Goal: Browse casually: Explore the website without a specific task or goal

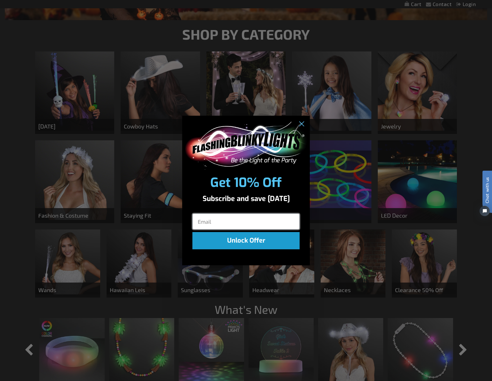
scroll to position [191, 0]
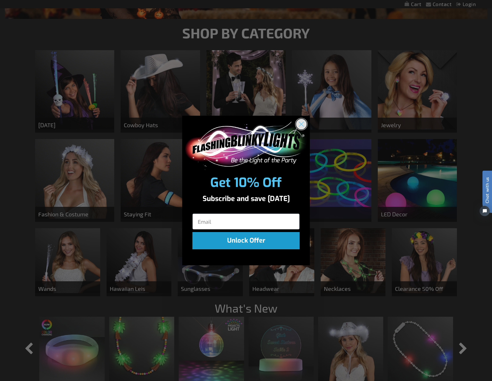
click at [302, 123] on icon "Close dialog" at bounding box center [302, 124] width 4 height 4
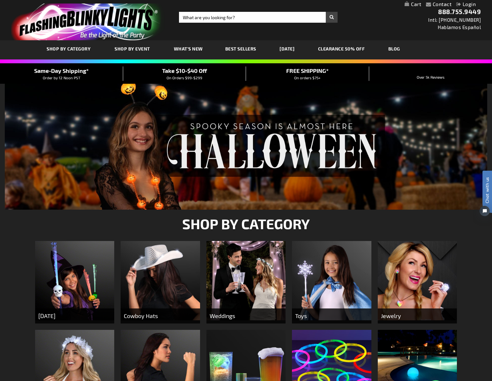
scroll to position [0, 0]
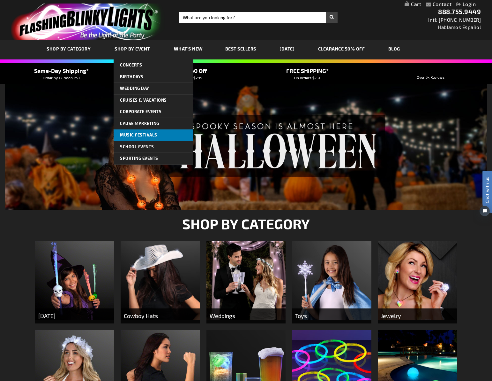
click at [133, 136] on link "Music Festivals" at bounding box center [154, 134] width 80 height 11
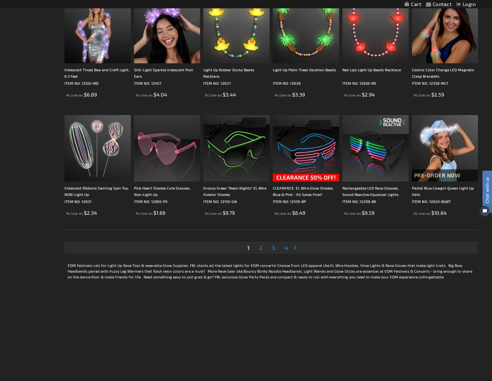
scroll to position [1154, 0]
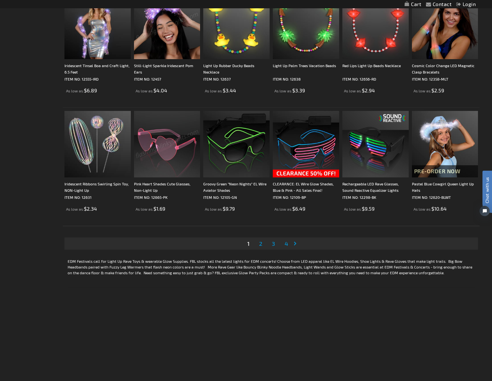
click at [262, 243] on span "2" at bounding box center [260, 243] width 3 height 7
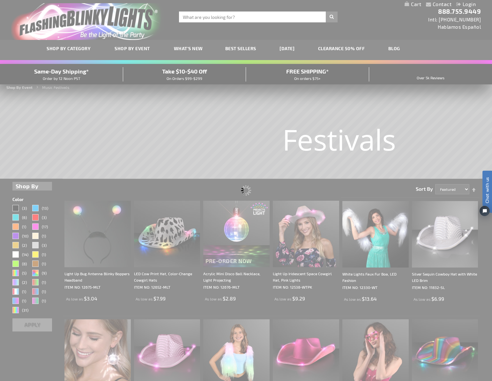
scroll to position [0, 0]
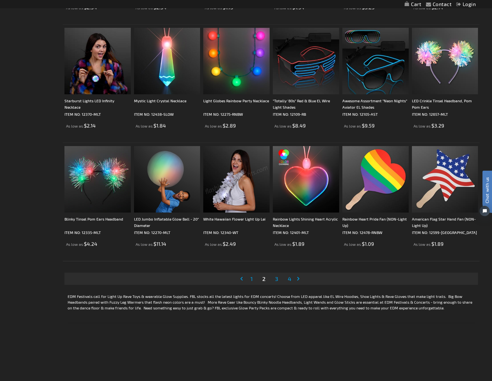
scroll to position [1119, 0]
click at [276, 279] on span "3" at bounding box center [276, 278] width 3 height 7
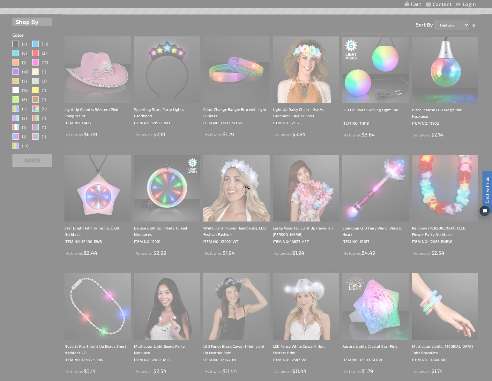
scroll to position [0, 0]
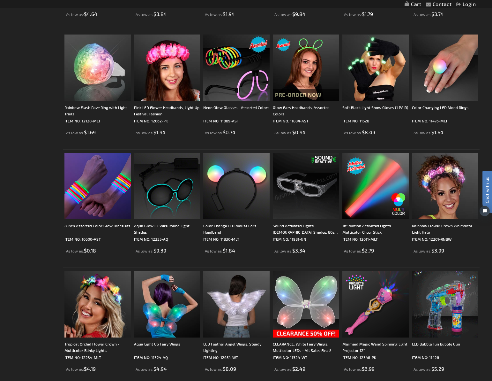
scroll to position [405, 0]
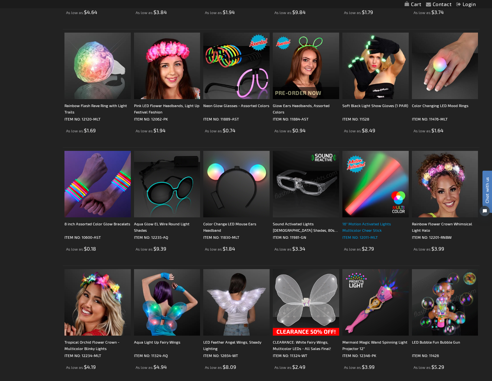
click at [368, 224] on div "16" Motion Activated Lights Multicolor Cheer Stick" at bounding box center [376, 226] width 66 height 13
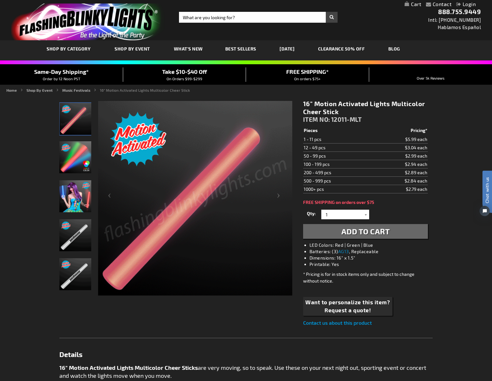
click at [68, 240] on img at bounding box center [75, 235] width 32 height 32
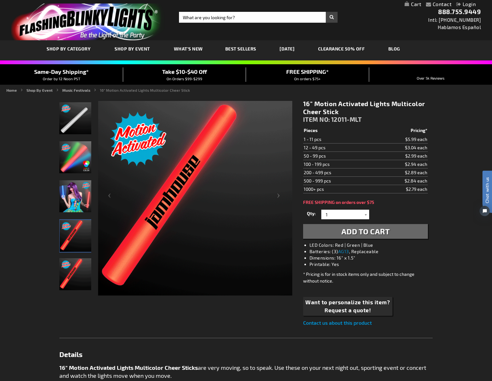
click at [72, 199] on img "Model displaying Motion Activated Multicolor LED Foam Sticks" at bounding box center [75, 196] width 32 height 32
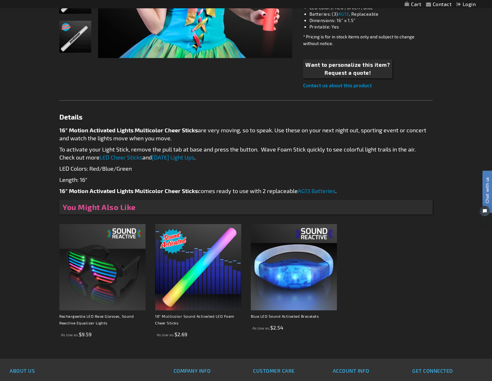
scroll to position [238, 0]
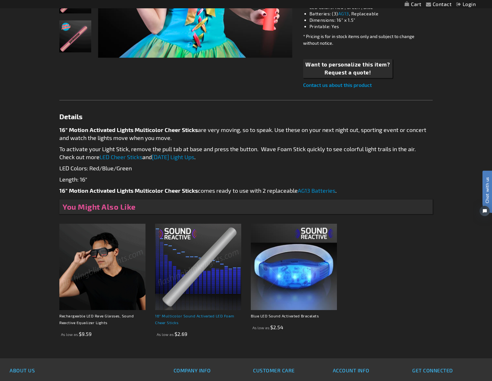
drag, startPoint x: 168, startPoint y: 324, endPoint x: 156, endPoint y: 316, distance: 14.4
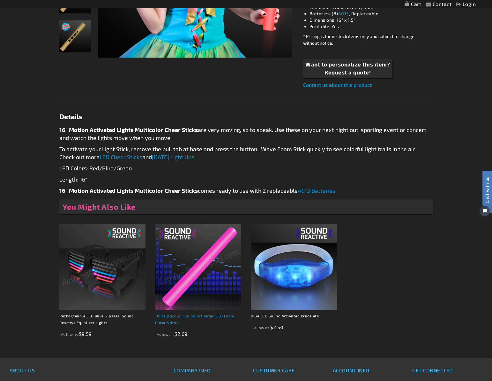
click at [156, 316] on strong "16" Multicolor Sound Activated LED Foam Cheer Sticks" at bounding box center [198, 320] width 86 height 17
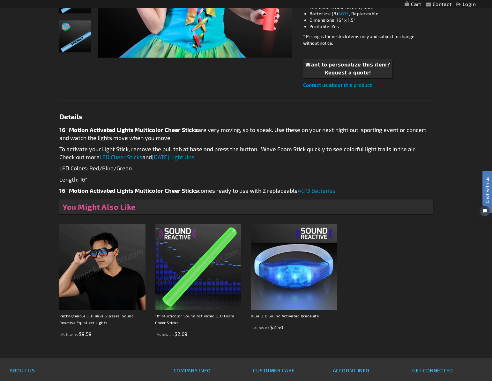
copy link "16" Multicolor Sound Activated LED Foam Cheer Sticks"
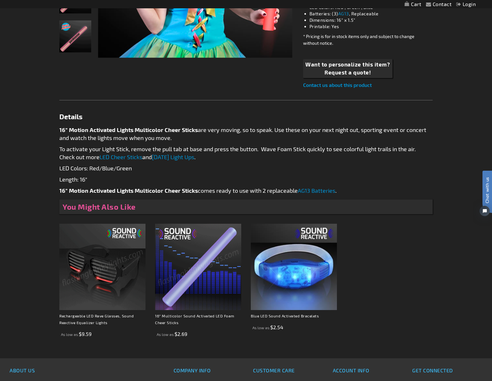
scroll to position [48, 0]
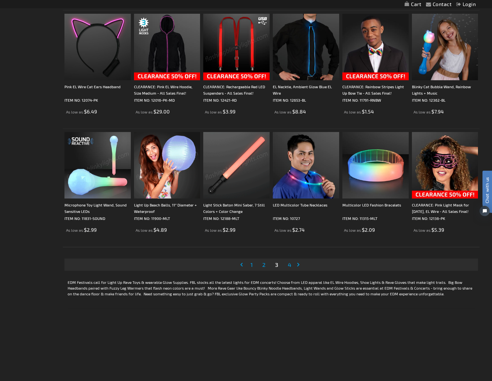
scroll to position [1134, 0]
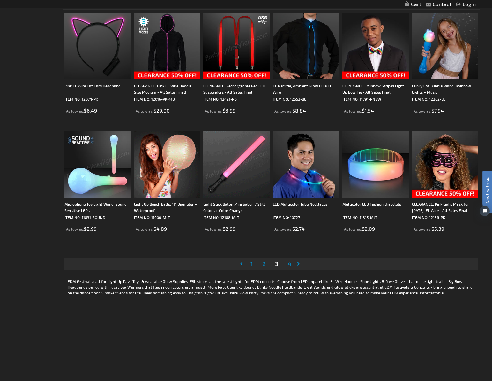
click at [289, 264] on span "4" at bounding box center [290, 263] width 4 height 7
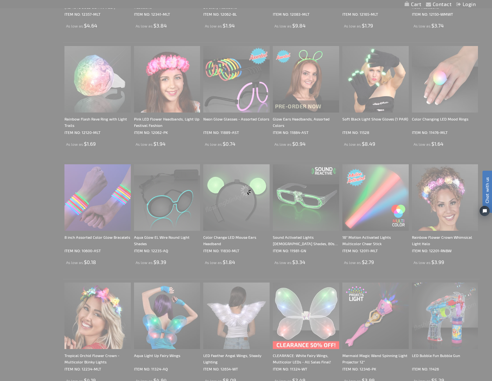
scroll to position [0, 0]
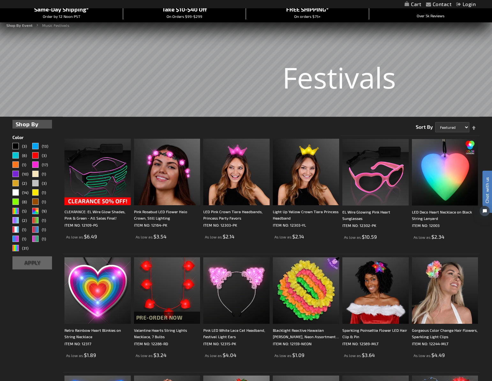
scroll to position [65, 0]
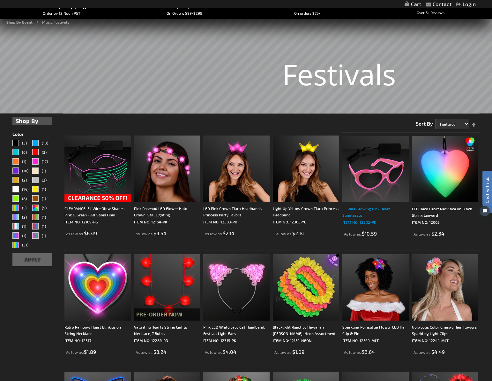
click at [372, 211] on div "EL Wire Glowing Pink Heart Sunglasses" at bounding box center [376, 211] width 66 height 13
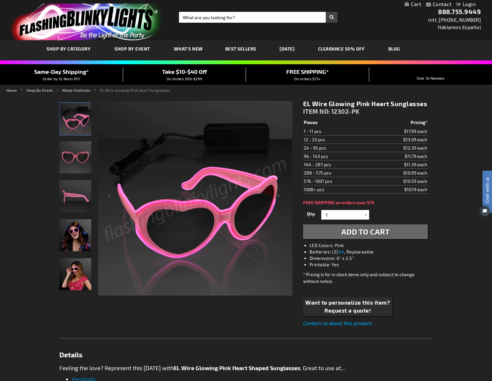
click at [86, 162] on img "Pink Light Up EL Wire Glow Heart Shades" at bounding box center [75, 157] width 32 height 32
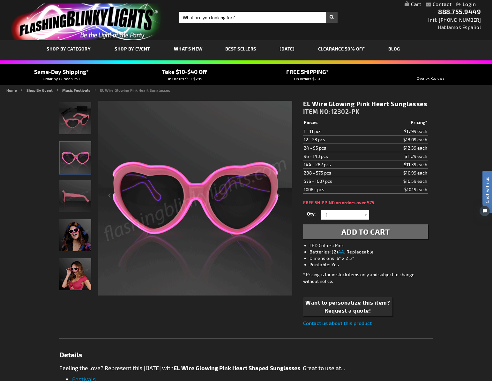
click at [69, 240] on img "Woman wearing Pink Light Up EL Wire Glow Heart Shades" at bounding box center [75, 235] width 32 height 32
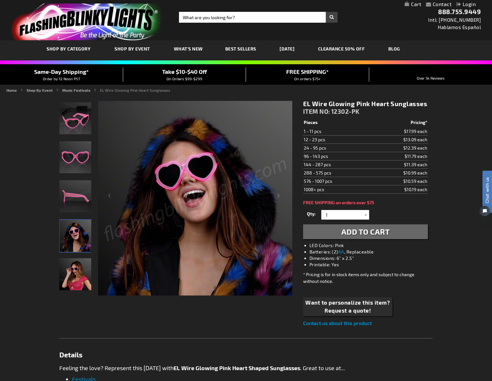
click at [77, 279] on img "Female displaying Pink Light Up EL Wire Glow Heart Shades" at bounding box center [75, 274] width 32 height 32
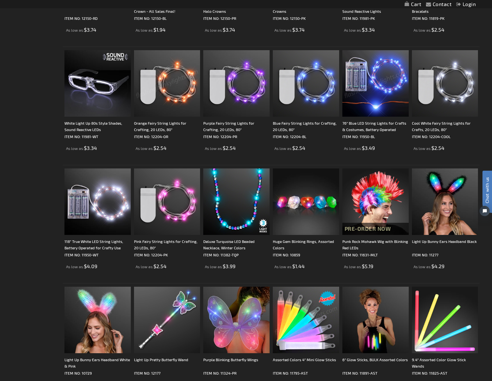
scroll to position [624, 0]
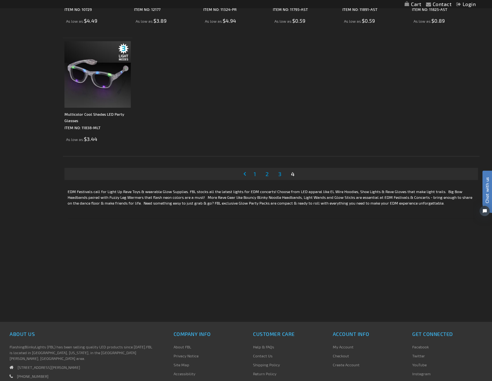
click at [254, 174] on span "1" at bounding box center [255, 173] width 2 height 7
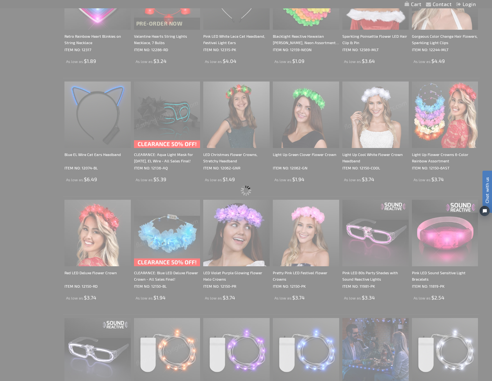
scroll to position [0, 0]
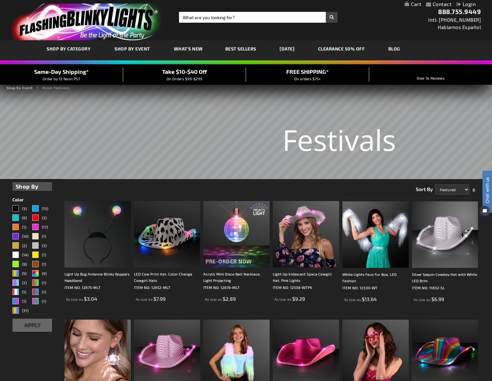
click at [191, 50] on span "What's New" at bounding box center [188, 48] width 29 height 5
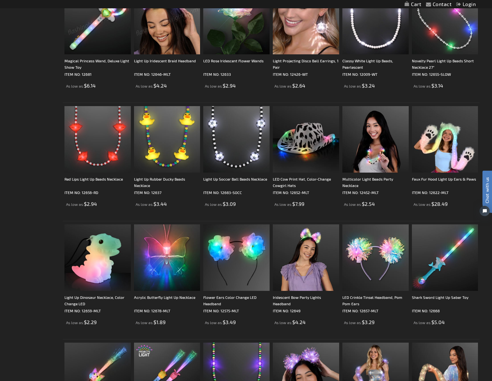
scroll to position [519, 0]
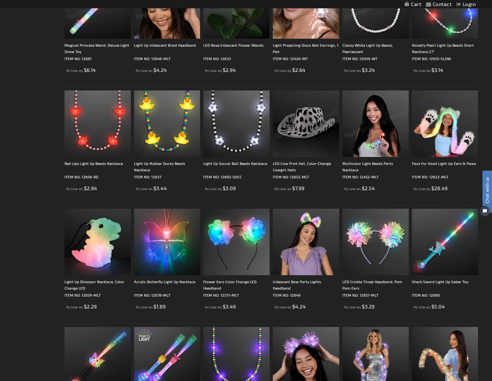
click at [364, 33] on img at bounding box center [376, 5] width 66 height 66
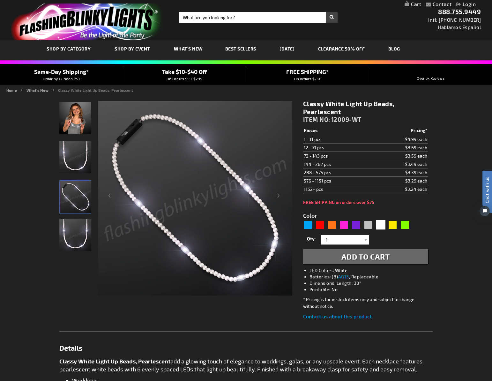
click at [76, 126] on img "Classy White Light Up Beads, Pearlescent" at bounding box center [75, 118] width 32 height 32
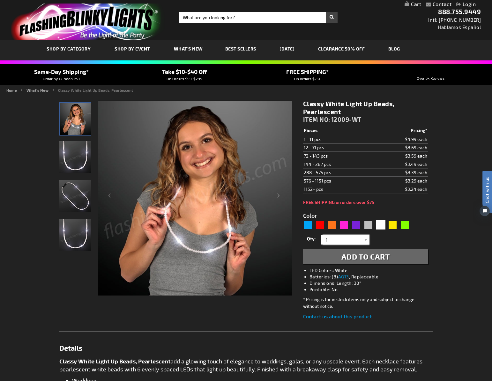
click at [349, 240] on input "1" at bounding box center [346, 240] width 46 height 10
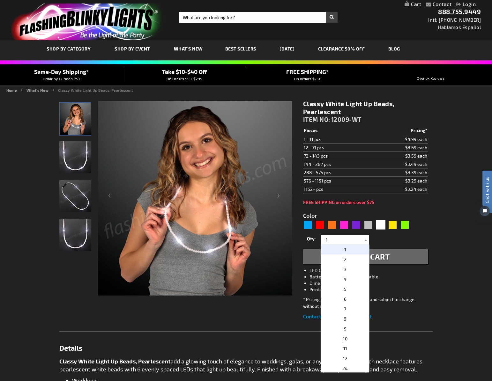
click at [307, 238] on span "Qty" at bounding box center [311, 238] width 8 height 5
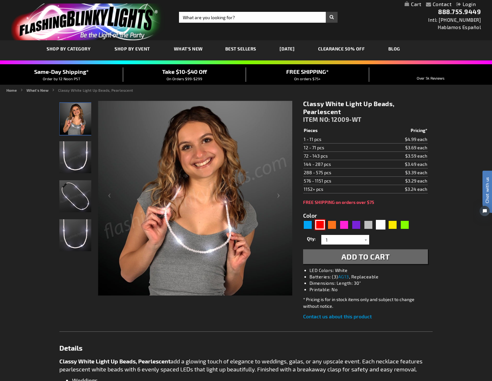
click at [318, 224] on div "Red" at bounding box center [320, 225] width 10 height 10
type input "5641"
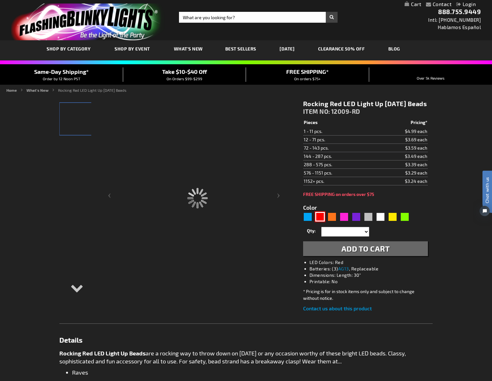
type input "12009-RD"
type input "Customize - Rocking Red LED Light Up Mardi Gras Beads - ITEM NO: 12009-RD"
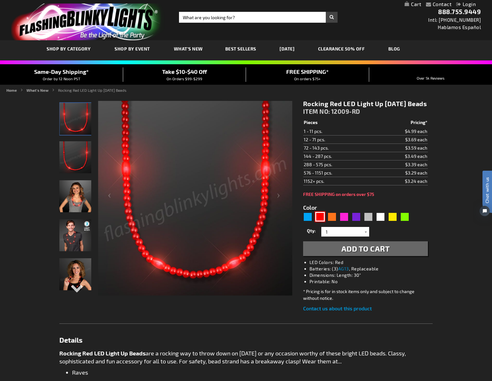
click at [81, 236] on img at bounding box center [75, 235] width 32 height 32
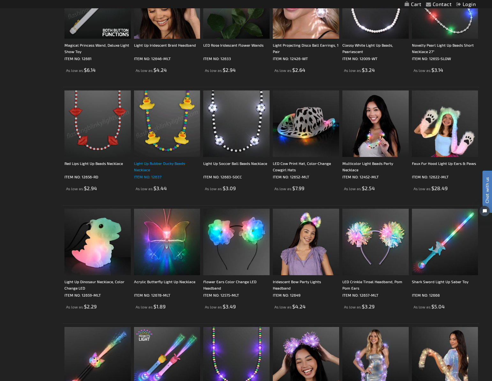
click at [148, 163] on div "Light Up Rubber Ducky Beads Necklace" at bounding box center [167, 166] width 66 height 13
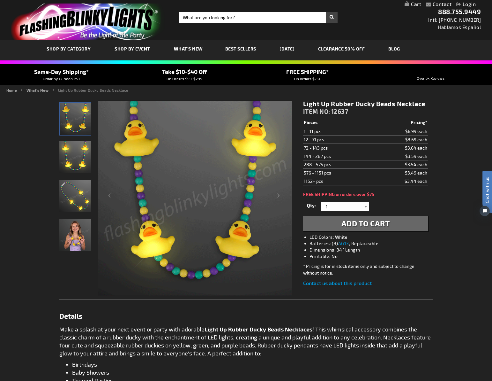
click at [80, 230] on img "Girl wearing Light Up Rubber Ducky Beads Necklace" at bounding box center [75, 235] width 32 height 32
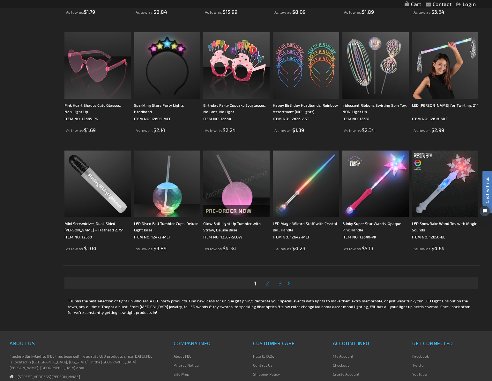
scroll to position [1051, 0]
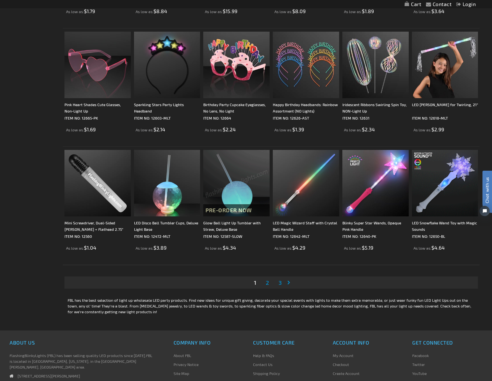
click at [267, 284] on span "2" at bounding box center [267, 282] width 3 height 7
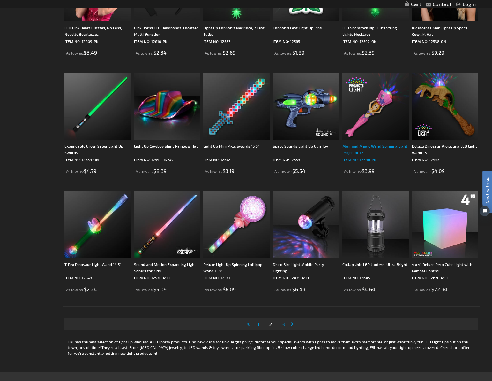
scroll to position [1012, 0]
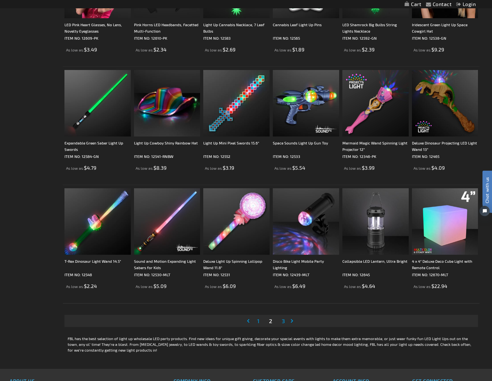
click at [284, 323] on span "3" at bounding box center [283, 320] width 3 height 7
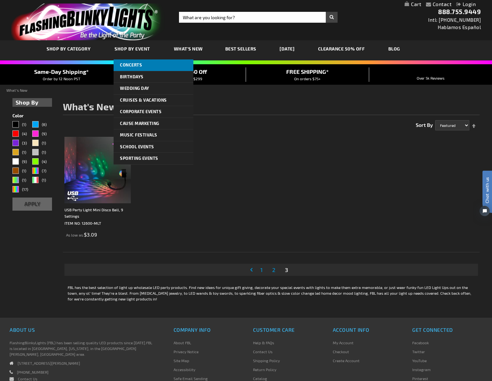
click at [130, 64] on span "Concerts" at bounding box center [131, 64] width 22 height 5
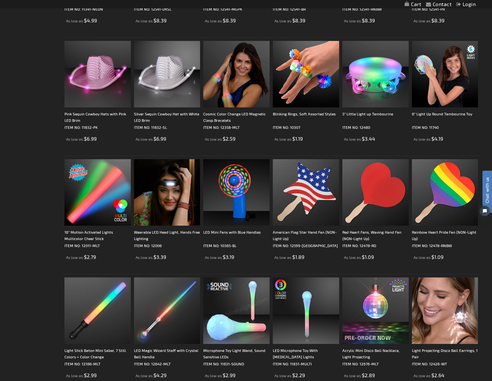
scroll to position [870, 0]
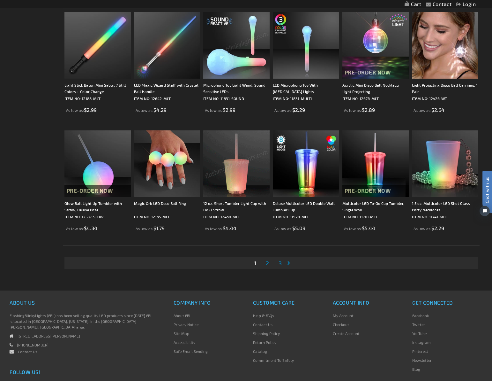
click at [269, 265] on link "Page 2" at bounding box center [268, 263] width 6 height 10
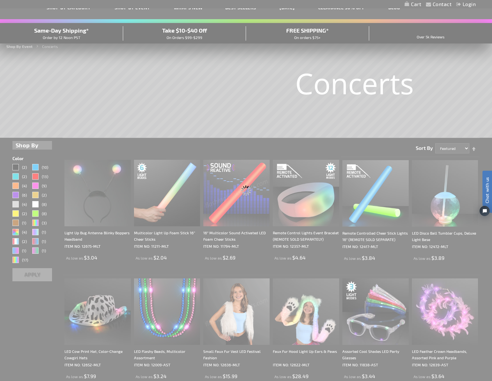
scroll to position [0, 0]
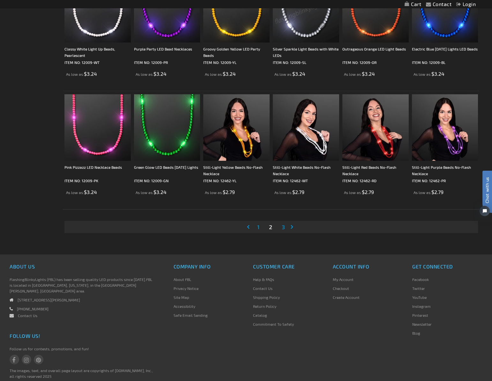
scroll to position [1171, 0]
click at [282, 229] on span "3" at bounding box center [283, 226] width 3 height 7
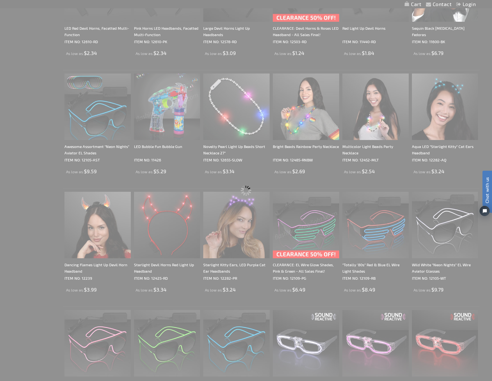
scroll to position [32, 0]
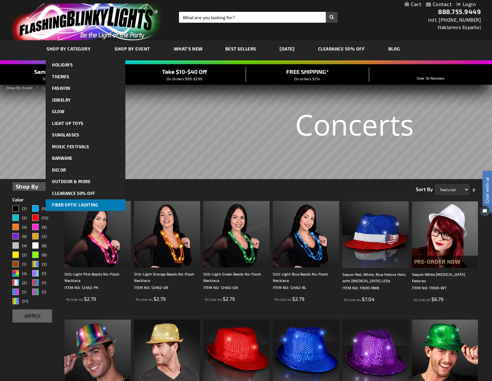
click at [81, 203] on span "Fiber Optic Lighting" at bounding box center [75, 204] width 46 height 5
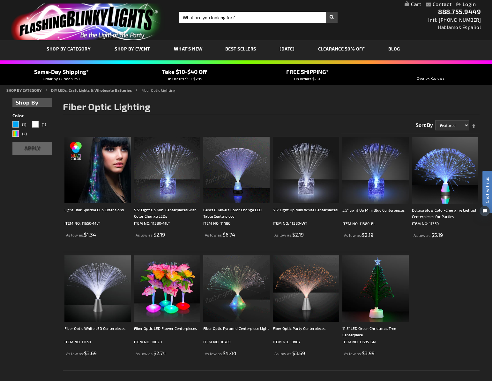
click at [338, 48] on link "CLEARANCE 50% OFF" at bounding box center [342, 48] width 57 height 21
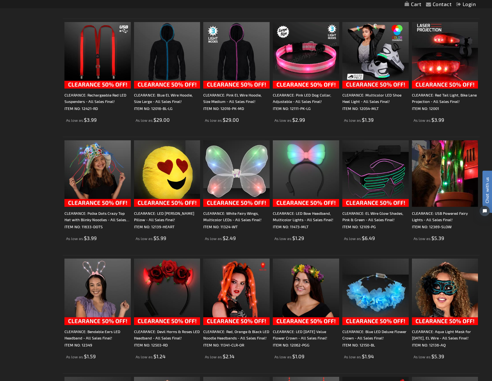
scroll to position [236, 0]
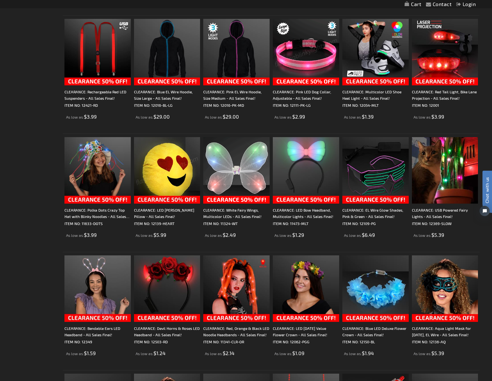
click at [169, 180] on img at bounding box center [167, 170] width 66 height 66
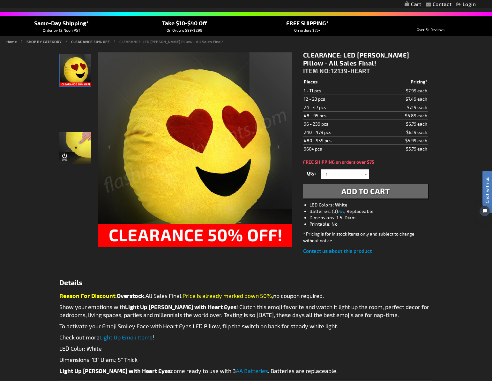
scroll to position [45, 0]
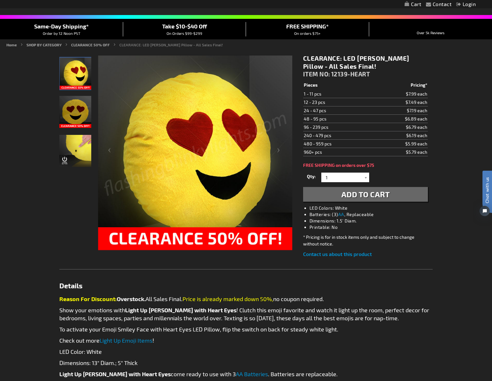
click at [75, 147] on img "CLEARANCE: LED Emoji Glow Pillow - All Sales Final!" at bounding box center [75, 151] width 32 height 32
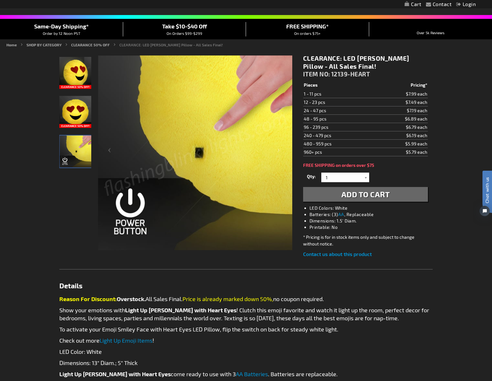
click at [76, 112] on img "Light Up Heart eyes Emoji Pillow" at bounding box center [75, 112] width 32 height 32
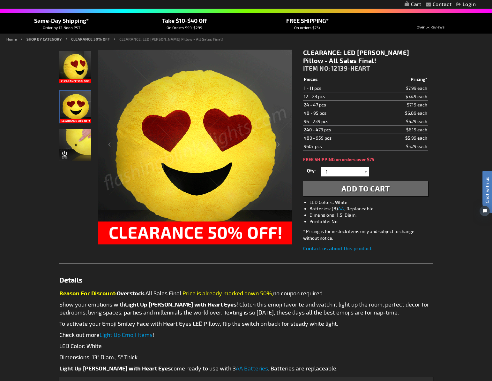
scroll to position [51, 0]
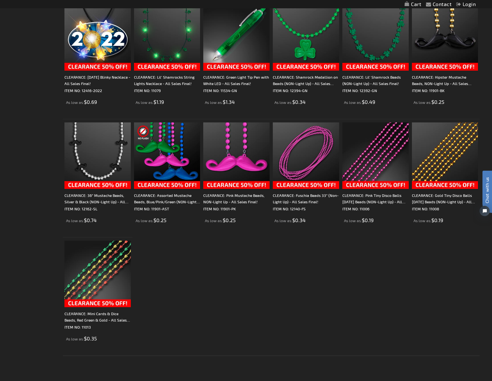
scroll to position [959, 0]
